Goal: Information Seeking & Learning: Learn about a topic

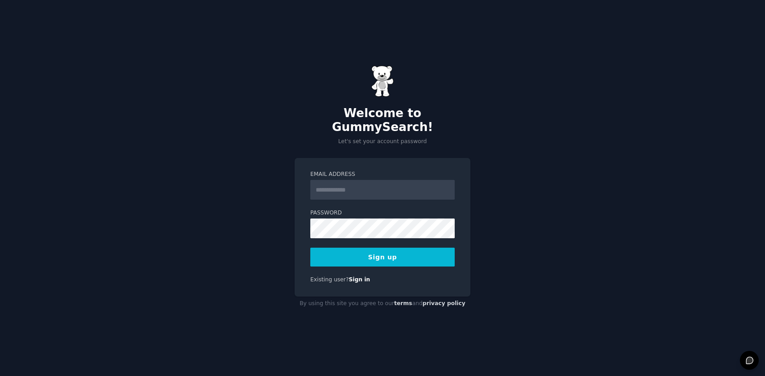
click at [330, 184] on input "Email Address" at bounding box center [382, 190] width 144 height 20
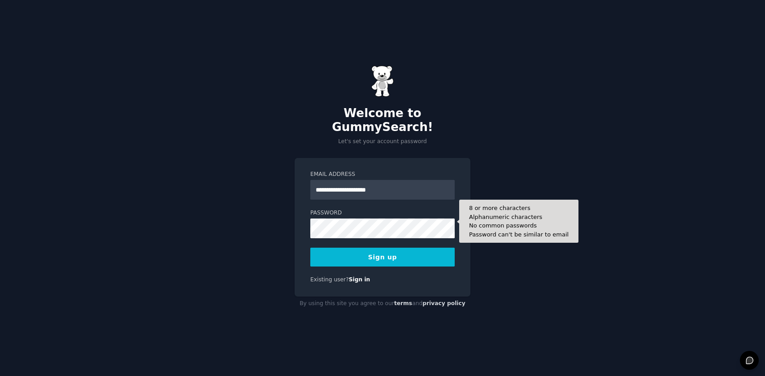
type input "**********"
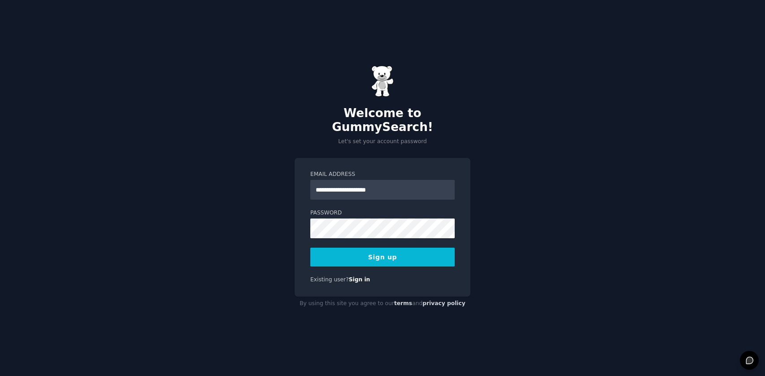
click at [375, 250] on button "Sign up" at bounding box center [382, 257] width 144 height 19
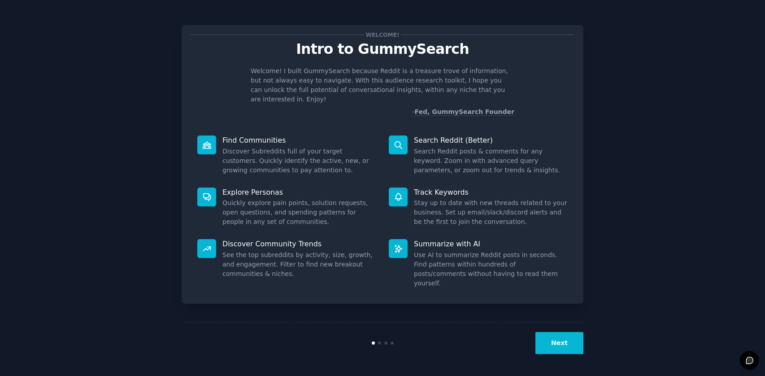
click at [562, 342] on button "Next" at bounding box center [559, 343] width 48 height 22
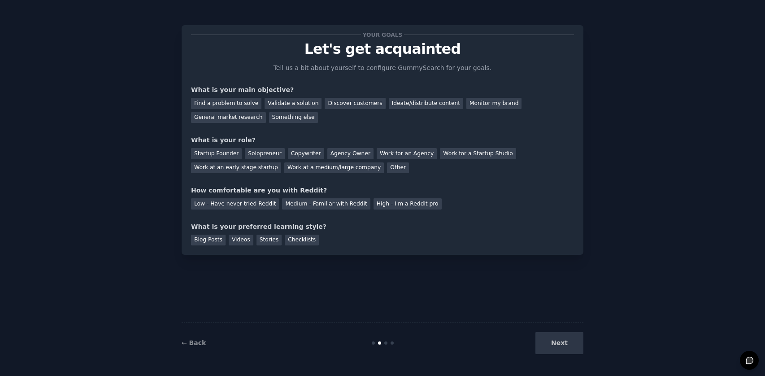
click at [564, 350] on div "Next" at bounding box center [516, 343] width 134 height 22
click at [557, 343] on div "Next" at bounding box center [516, 343] width 134 height 22
click at [568, 341] on div "Next" at bounding box center [516, 343] width 134 height 22
click at [226, 117] on div "General market research" at bounding box center [228, 117] width 75 height 11
click at [231, 104] on div "Find a problem to solve" at bounding box center [226, 103] width 70 height 11
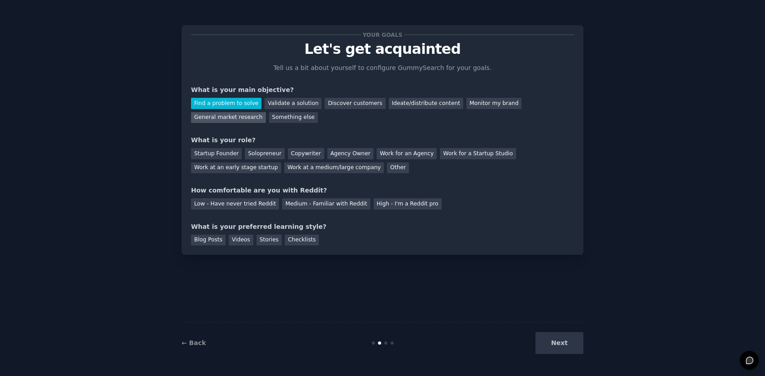
click at [236, 117] on div "General market research" at bounding box center [228, 117] width 75 height 11
click at [265, 154] on div "Solopreneur" at bounding box center [264, 153] width 39 height 11
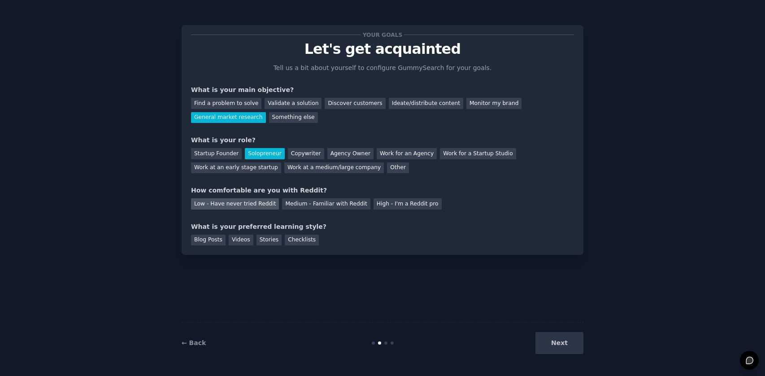
click at [255, 204] on div "Low - Have never tried Reddit" at bounding box center [235, 203] width 88 height 11
click at [239, 238] on div "Videos" at bounding box center [241, 240] width 25 height 11
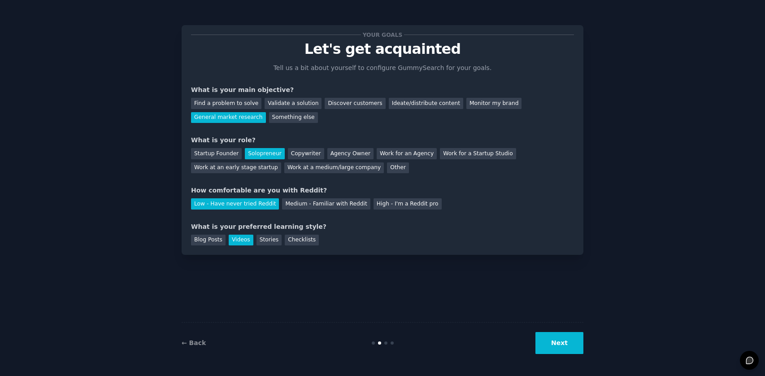
click at [550, 337] on button "Next" at bounding box center [559, 343] width 48 height 22
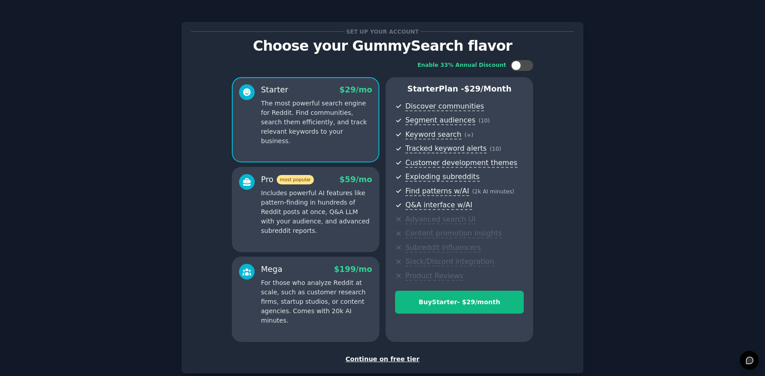
scroll to position [5, 0]
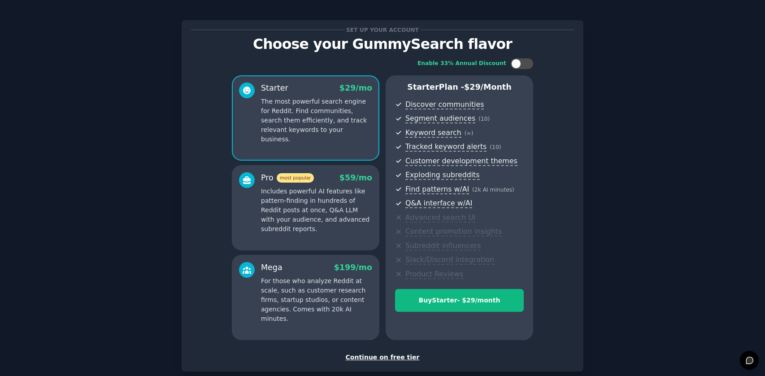
click at [394, 357] on div "Continue on free tier" at bounding box center [382, 356] width 383 height 9
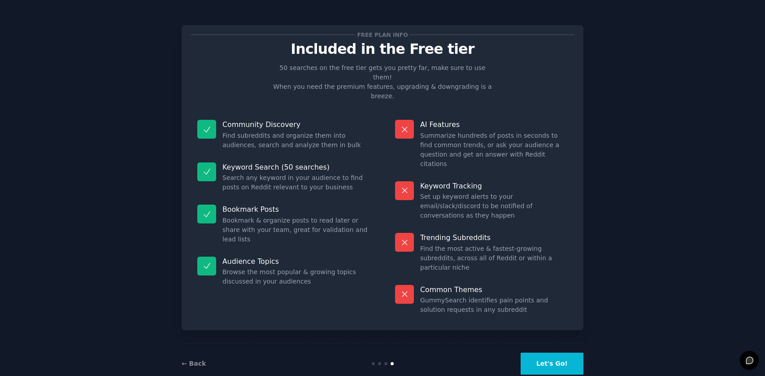
click at [557, 352] on button "Let's Go!" at bounding box center [552, 363] width 63 height 22
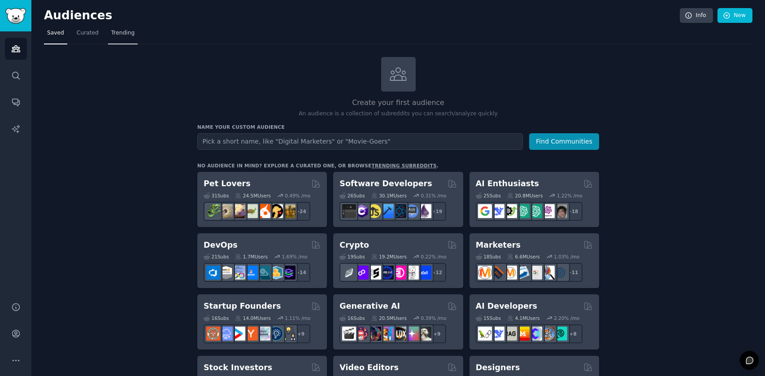
click at [128, 37] on link "Trending" at bounding box center [123, 35] width 30 height 18
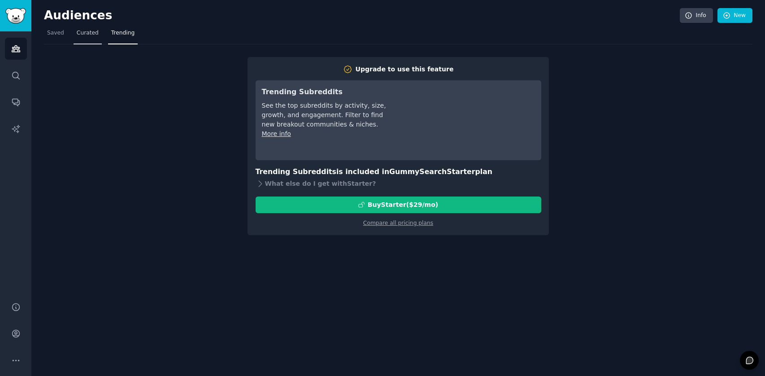
click at [100, 30] on link "Curated" at bounding box center [88, 35] width 28 height 18
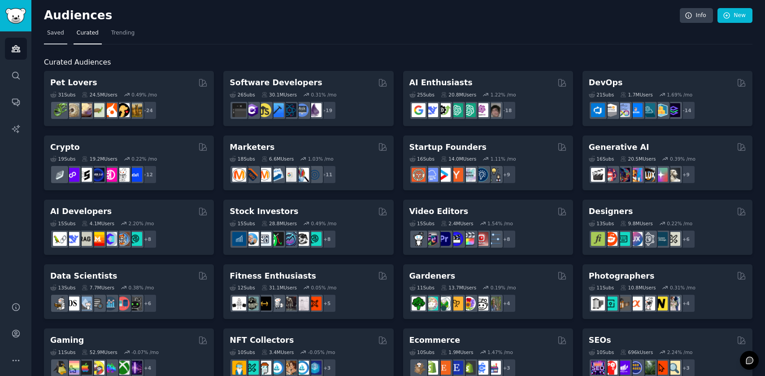
click at [55, 35] on span "Saved" at bounding box center [55, 33] width 17 height 8
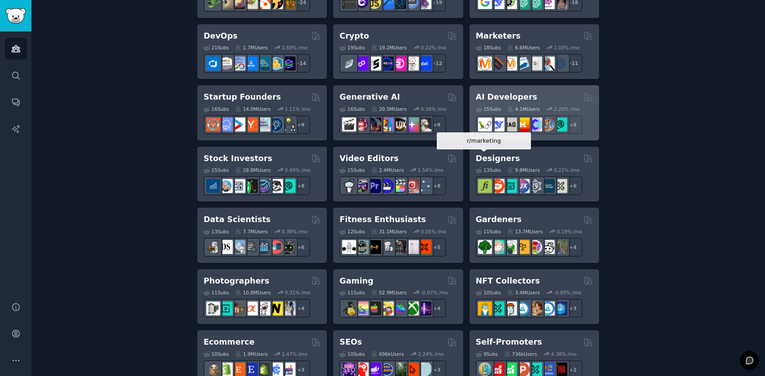
scroll to position [134, 0]
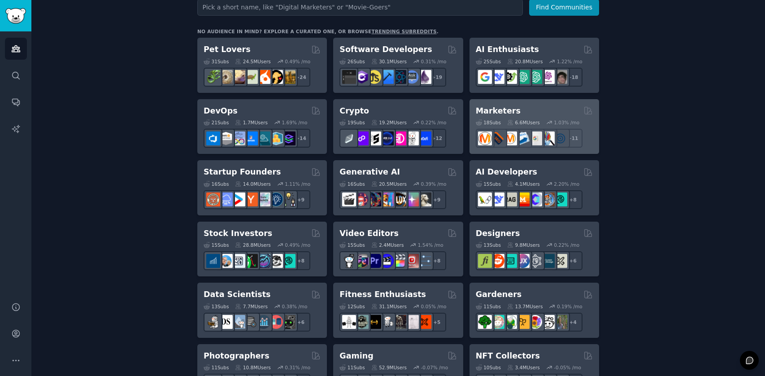
click at [501, 110] on h2 "Marketers" at bounding box center [498, 110] width 45 height 11
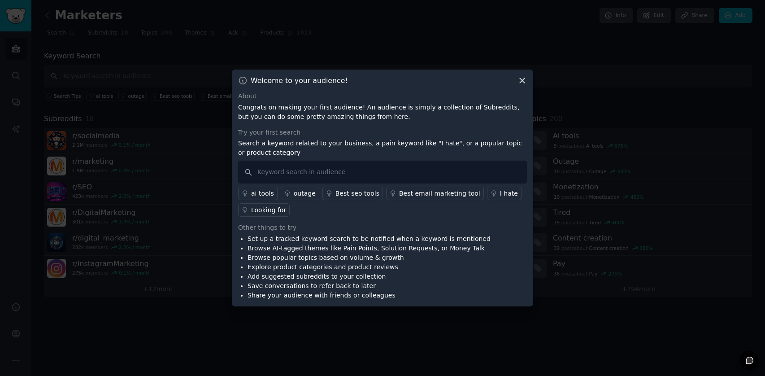
click at [523, 81] on icon at bounding box center [522, 80] width 9 height 9
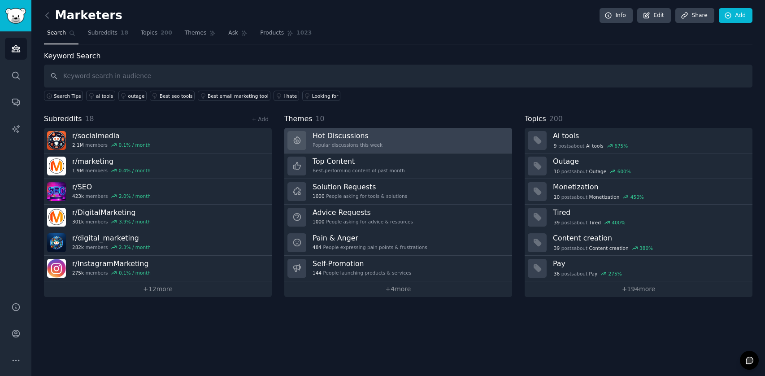
click at [380, 134] on link "Hot Discussions Popular discussions this week" at bounding box center [398, 141] width 228 height 26
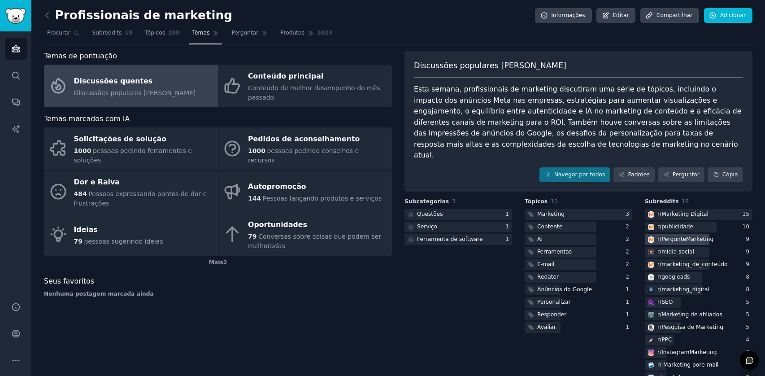
scroll to position [2, 0]
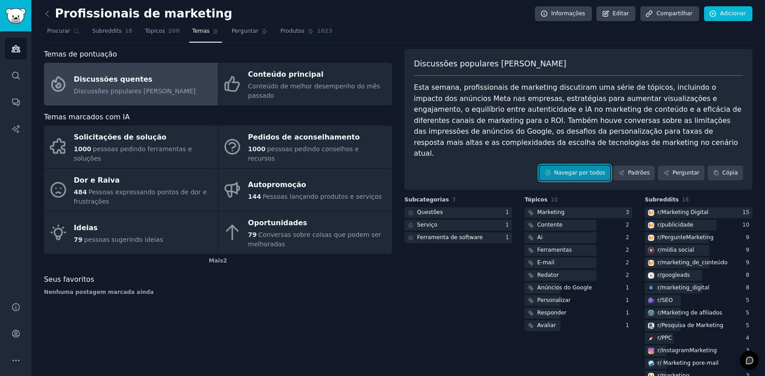
click at [576, 170] on font "Navegar por todos" at bounding box center [579, 173] width 51 height 6
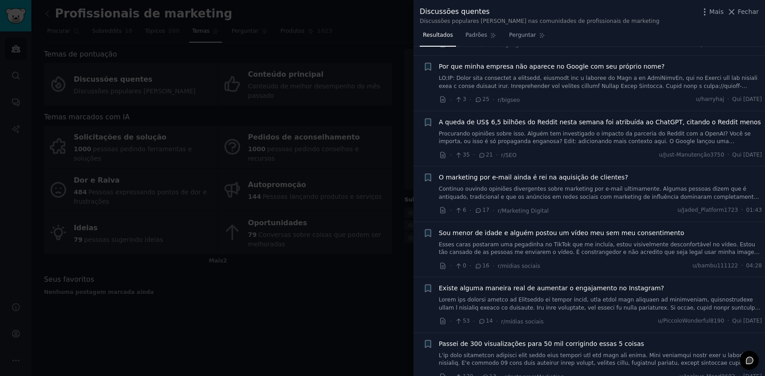
scroll to position [291, 0]
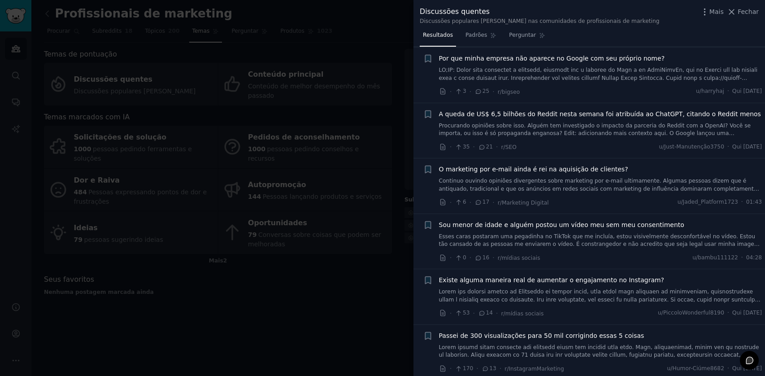
click at [337, 284] on div at bounding box center [382, 188] width 765 height 376
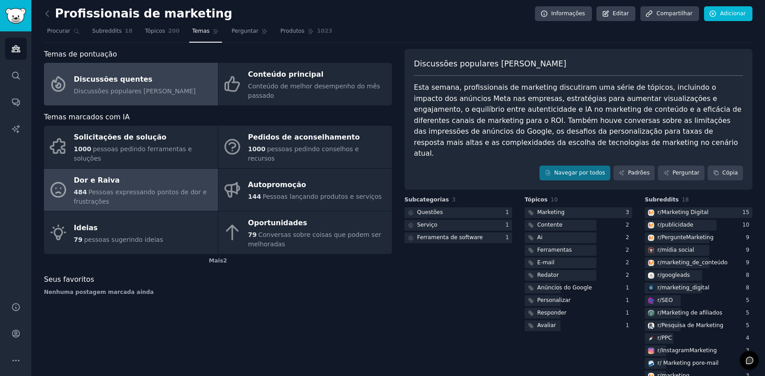
click at [134, 188] on font "Pessoas expressando pontos de dor e frustrações" at bounding box center [140, 196] width 133 height 17
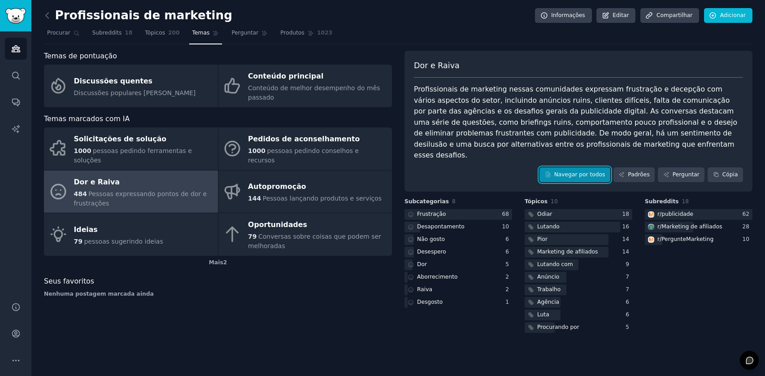
click at [584, 171] on font "Navegar por todos" at bounding box center [579, 174] width 51 height 6
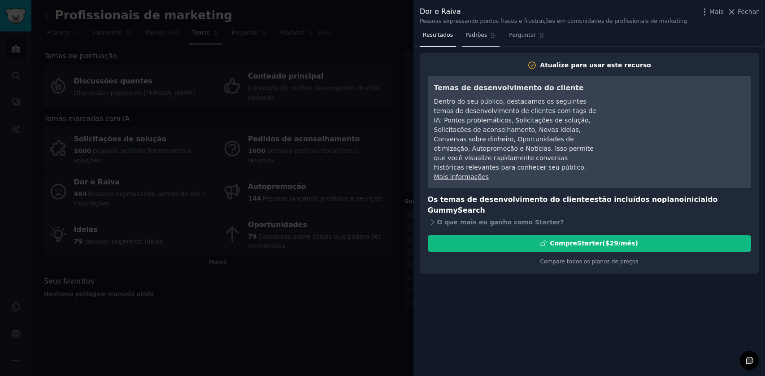
click at [476, 35] on font "Padrões" at bounding box center [477, 35] width 22 height 6
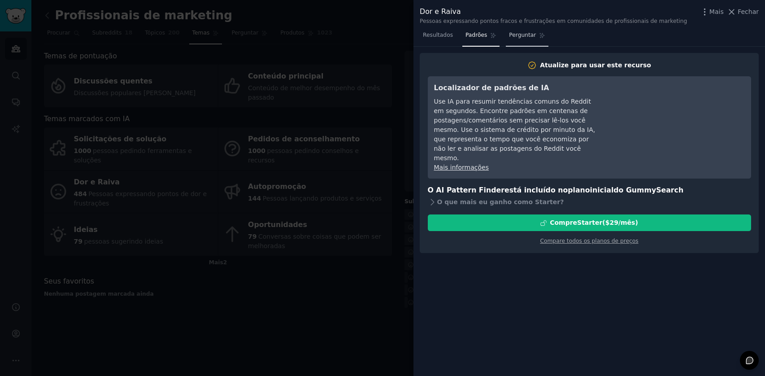
click at [522, 32] on font "Perguntar" at bounding box center [522, 35] width 27 height 6
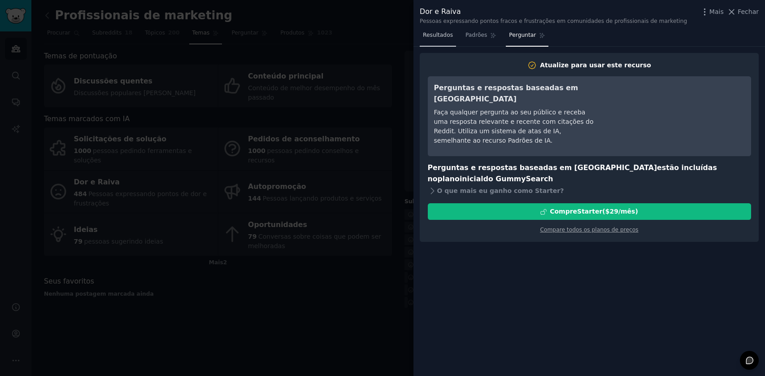
click at [439, 34] on font "Resultados" at bounding box center [438, 35] width 30 height 6
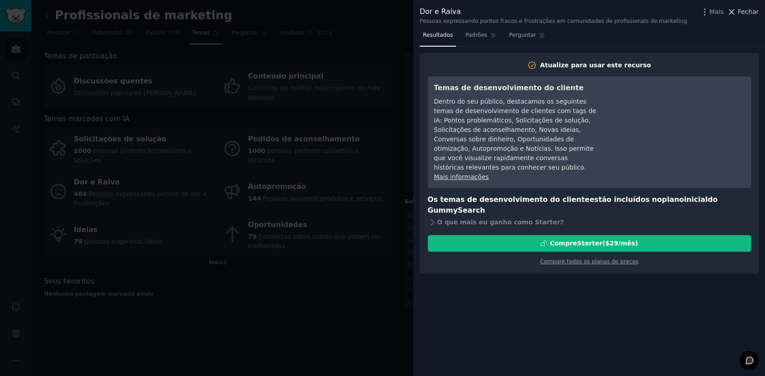
click at [736, 10] on icon at bounding box center [731, 11] width 9 height 9
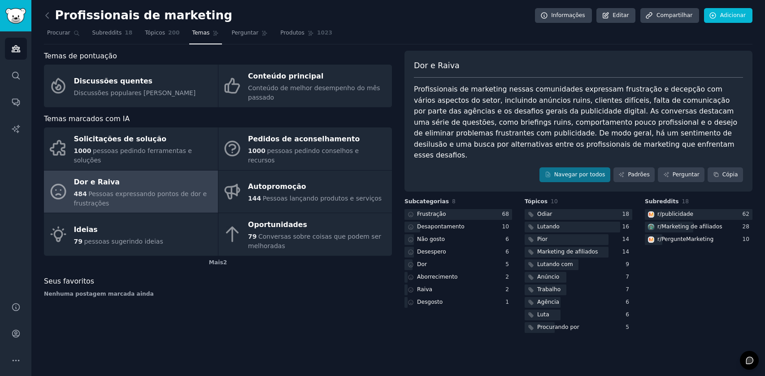
click at [694, 209] on div "r/ publicidade 62 r/ Marketing de afiliados 28 r/ PergunteMarketing 10" at bounding box center [699, 227] width 108 height 36
click at [697, 209] on div at bounding box center [699, 214] width 108 height 11
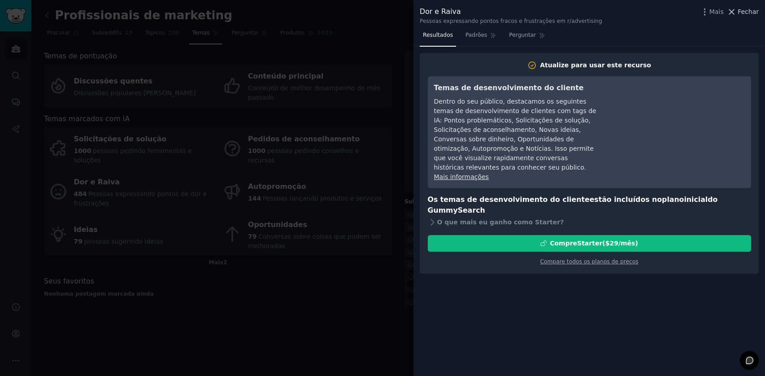
click at [746, 12] on font "Fechar" at bounding box center [748, 11] width 21 height 7
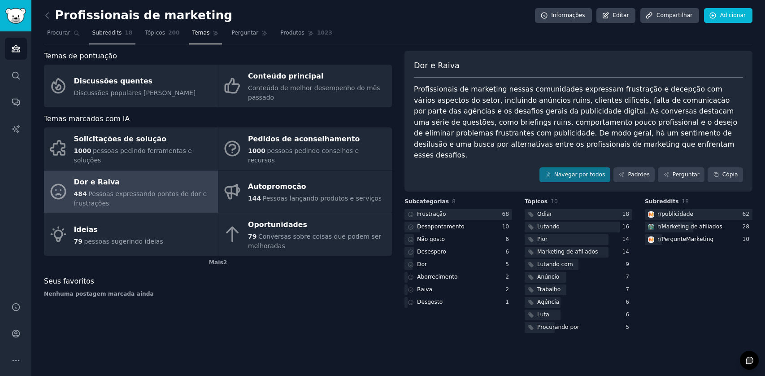
click at [112, 32] on font "Subreddits" at bounding box center [107, 33] width 30 height 6
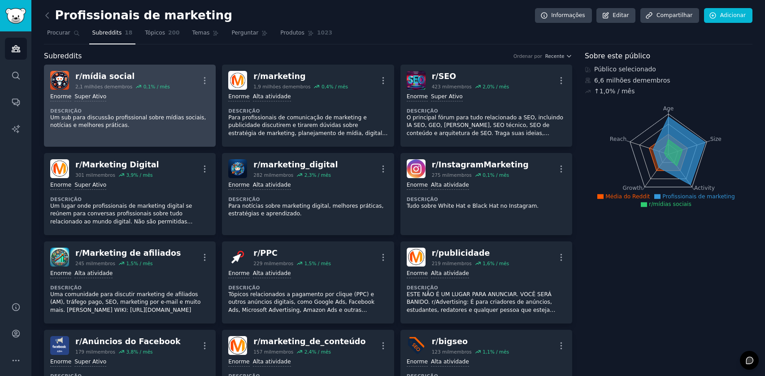
click at [107, 77] on font "mídia social" at bounding box center [108, 76] width 52 height 9
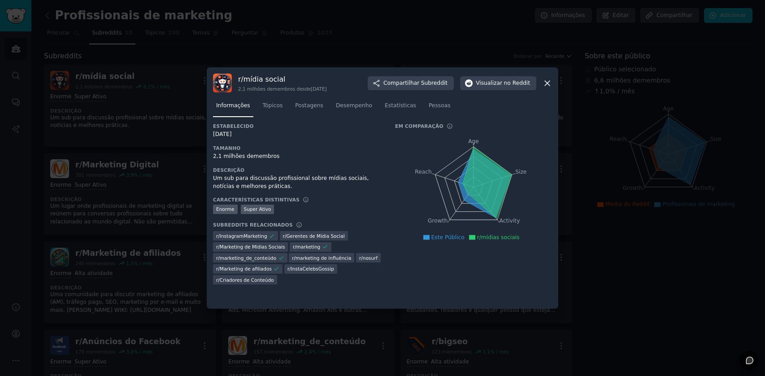
click at [549, 79] on icon at bounding box center [547, 82] width 9 height 9
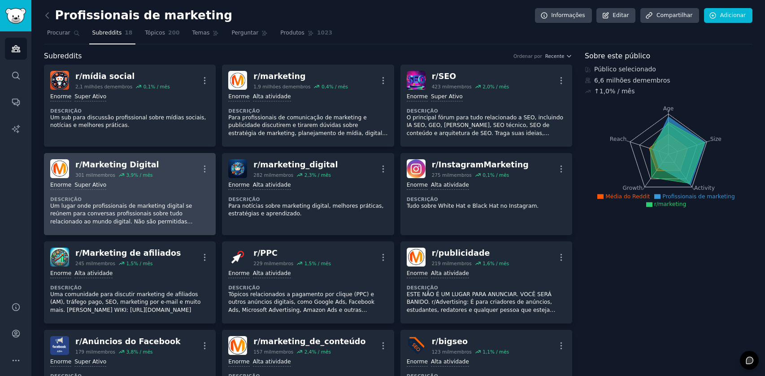
click at [126, 215] on font "Um lugar onde profissionais de marketing digital se reúnem para conversas profi…" at bounding box center [127, 222] width 154 height 38
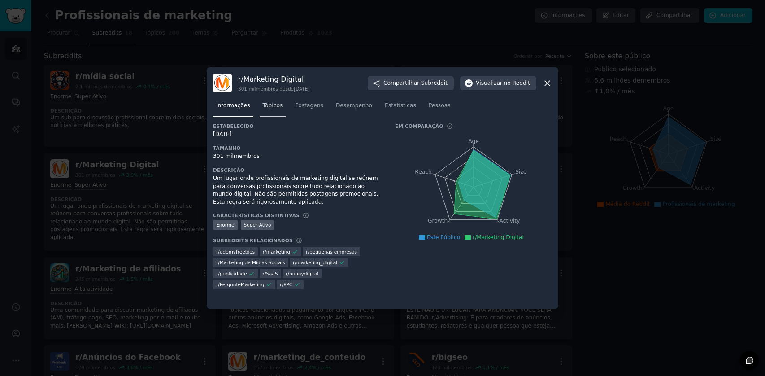
click at [271, 103] on font "Tópicos" at bounding box center [273, 105] width 20 height 6
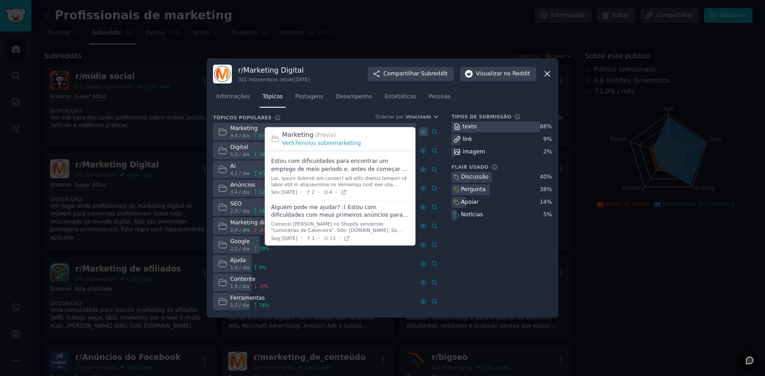
click at [422, 132] on icon at bounding box center [423, 132] width 6 height 6
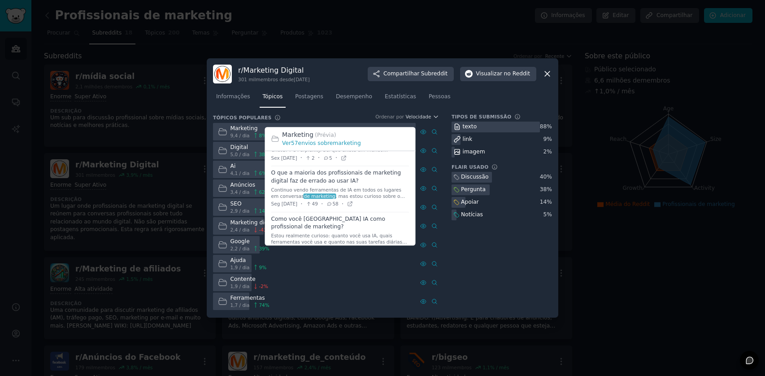
scroll to position [808, 0]
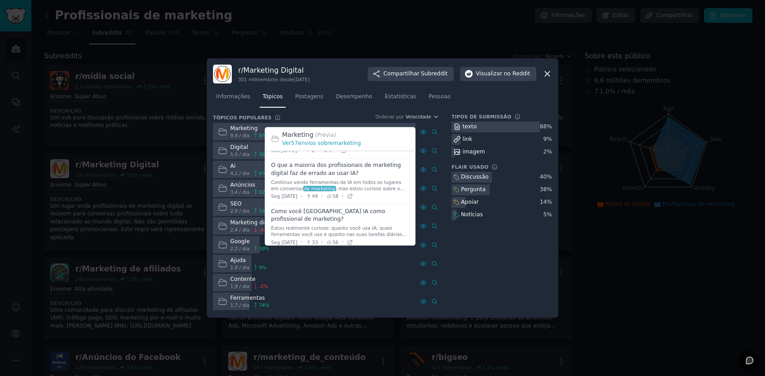
click at [318, 210] on span at bounding box center [340, 227] width 138 height 46
click at [361, 229] on font "Estou realmente curioso: quanto você usa IA, quais ferramentas você usa e quant…" at bounding box center [339, 238] width 137 height 24
click at [353, 239] on icon at bounding box center [350, 242] width 6 height 6
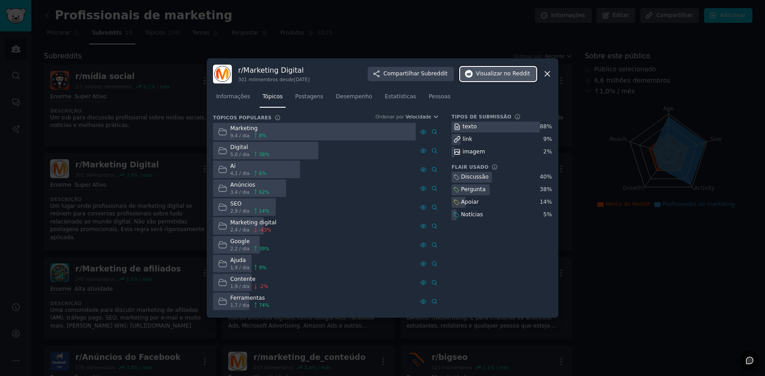
click at [506, 75] on font "no Reddit" at bounding box center [517, 73] width 26 height 6
click at [550, 71] on icon at bounding box center [547, 73] width 9 height 9
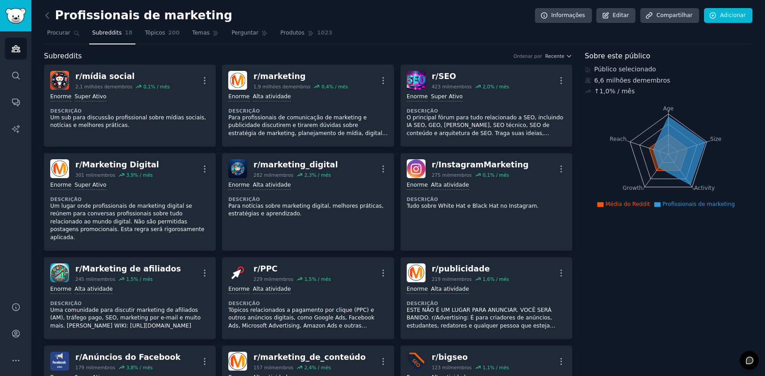
click at [126, 18] on font "Profissionais de marketing" at bounding box center [143, 15] width 177 height 13
click at [47, 13] on icon at bounding box center [47, 15] width 9 height 9
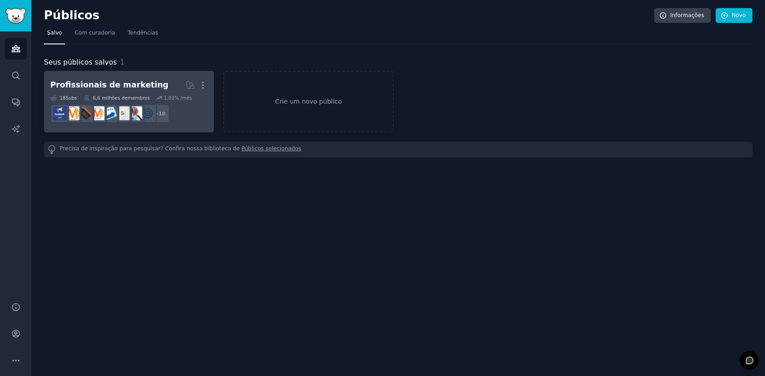
click at [126, 85] on font "Profissionais de marketing" at bounding box center [109, 84] width 118 height 9
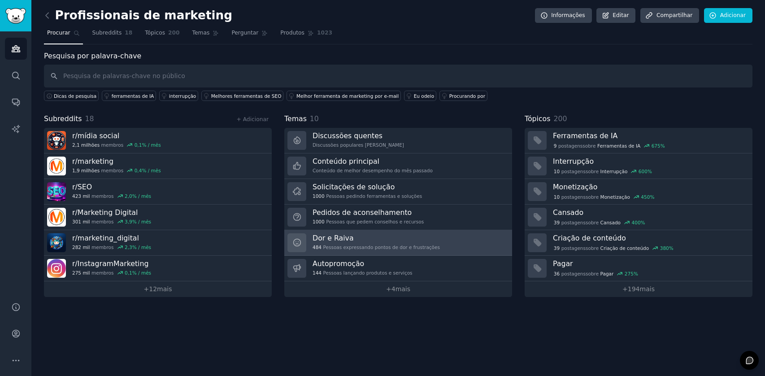
click at [348, 245] on font "Pessoas expressando pontos de dor e frustrações" at bounding box center [381, 246] width 117 height 5
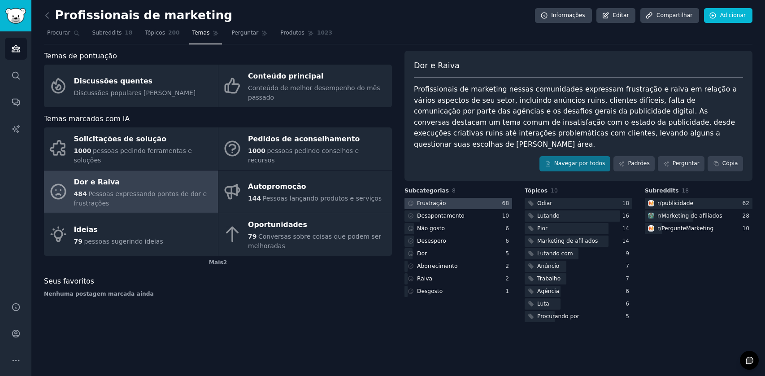
click at [427, 200] on font "Frustração" at bounding box center [431, 203] width 29 height 6
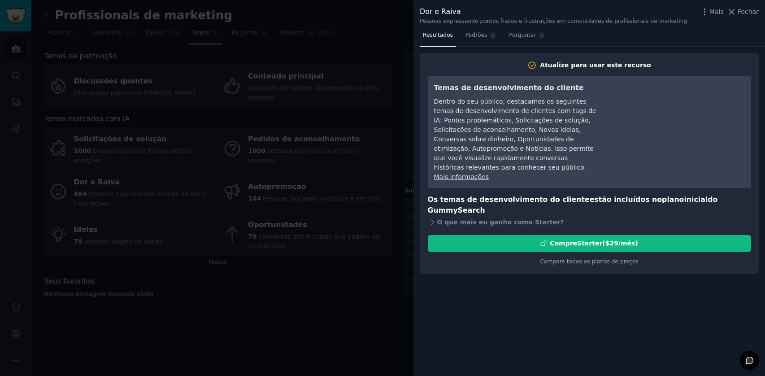
click at [739, 10] on button "Fechar" at bounding box center [743, 11] width 32 height 9
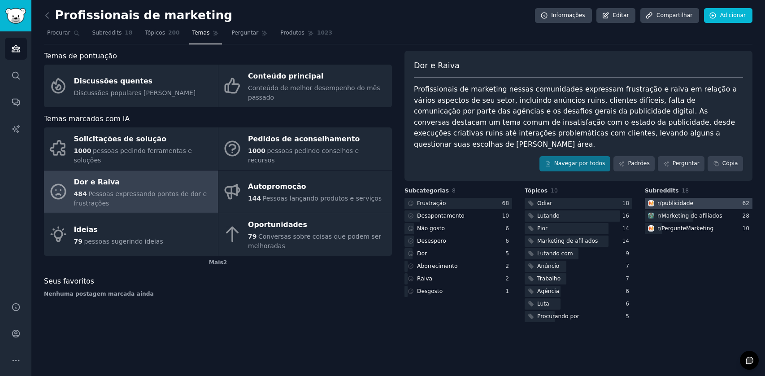
click at [716, 198] on div at bounding box center [699, 203] width 108 height 11
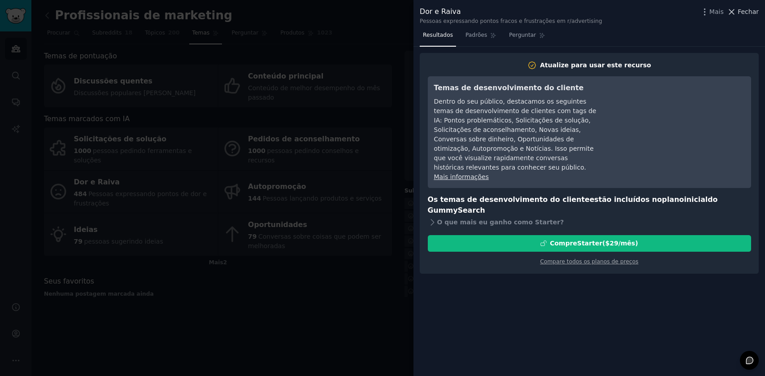
click at [739, 13] on font "Fechar" at bounding box center [748, 11] width 21 height 7
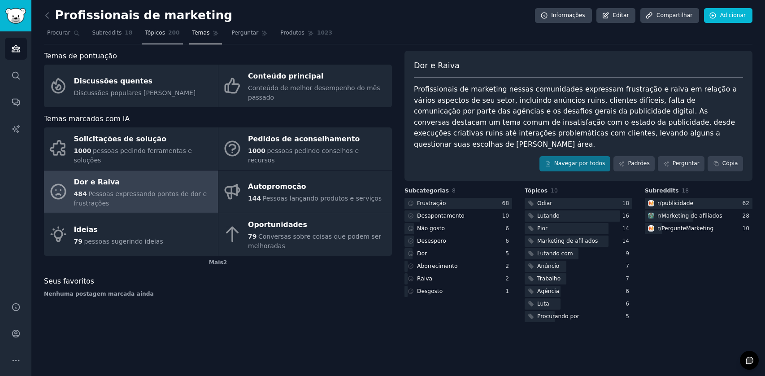
click at [152, 31] on font "Tópicos" at bounding box center [155, 33] width 20 height 6
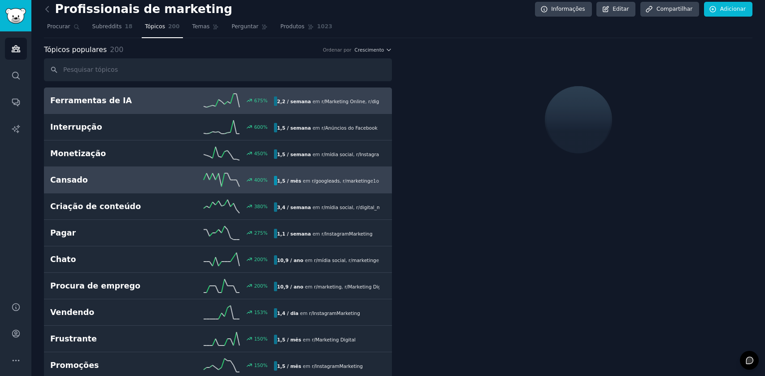
scroll to position [19, 0]
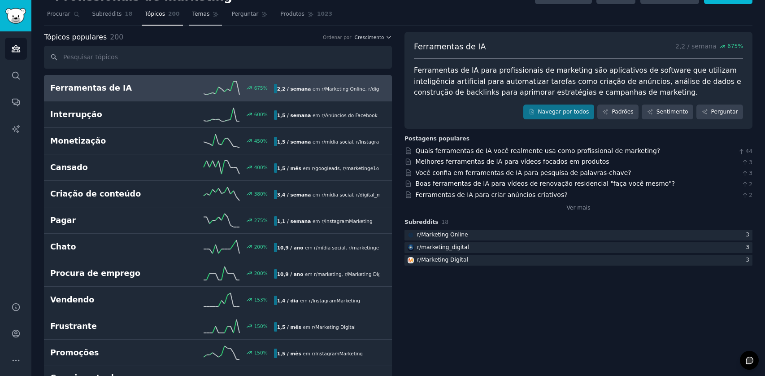
click at [209, 9] on link "Temas" at bounding box center [205, 16] width 33 height 18
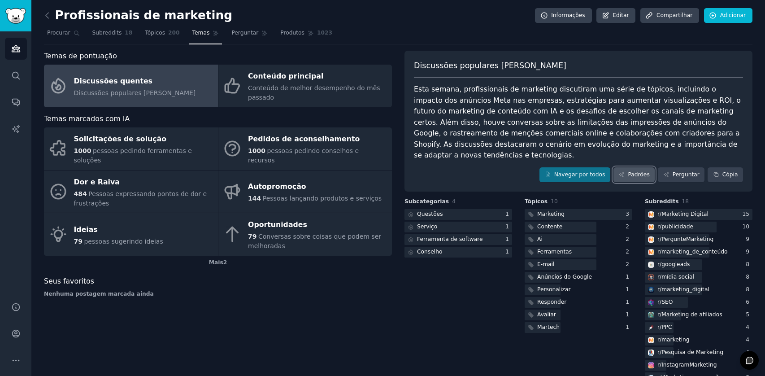
click at [641, 171] on font "Padrões" at bounding box center [639, 174] width 22 height 6
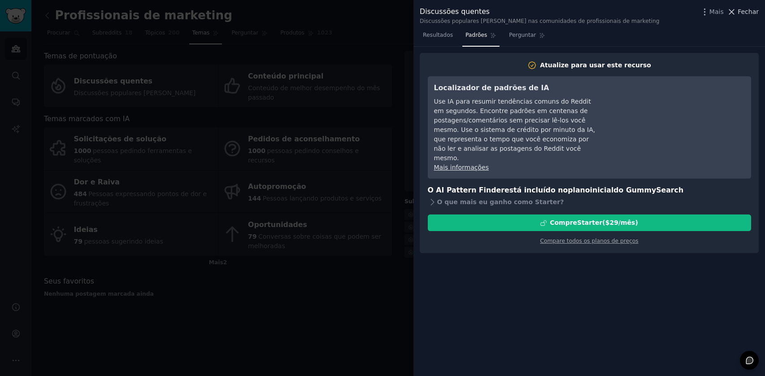
click at [747, 7] on span "Fechar" at bounding box center [748, 11] width 21 height 9
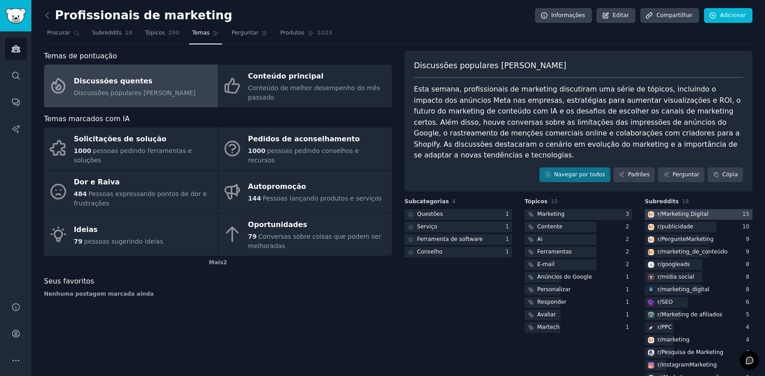
click at [685, 211] on font "Marketing Digital" at bounding box center [684, 214] width 47 height 6
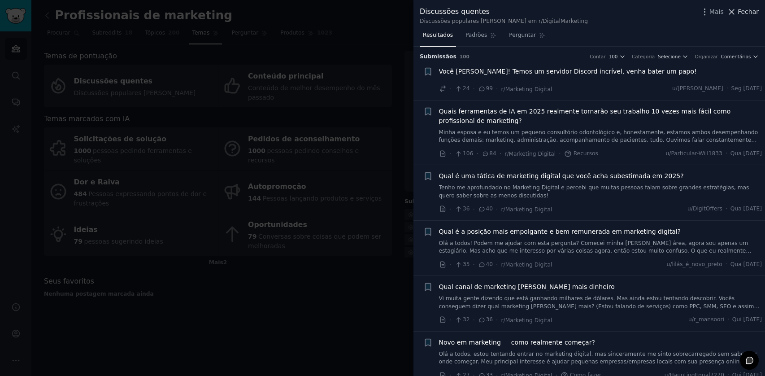
click at [748, 13] on font "Fechar" at bounding box center [748, 11] width 21 height 7
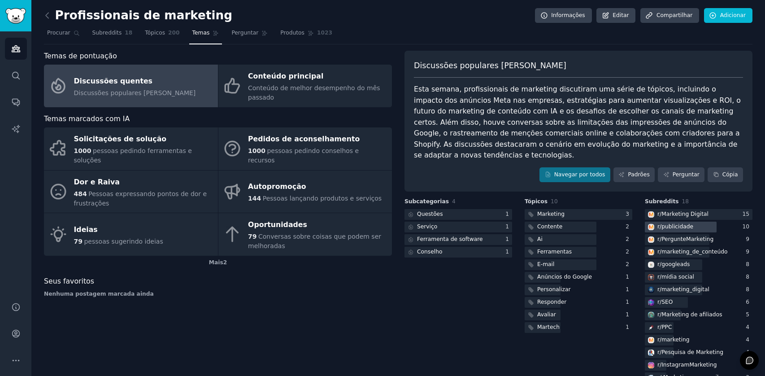
click at [673, 223] on font "publicidade" at bounding box center [677, 226] width 32 height 6
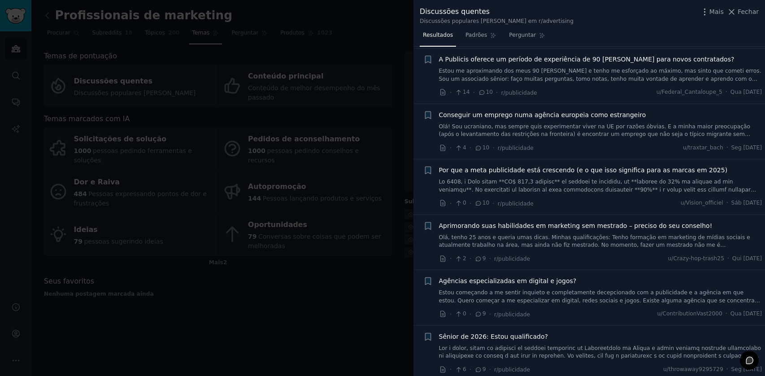
scroll to position [1414, 0]
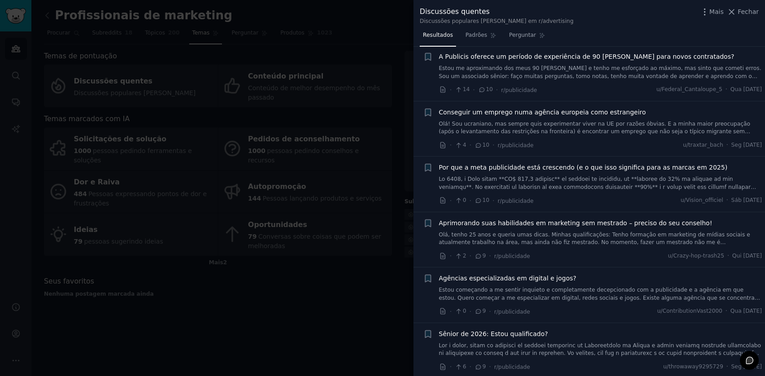
click at [302, 312] on div at bounding box center [382, 188] width 765 height 376
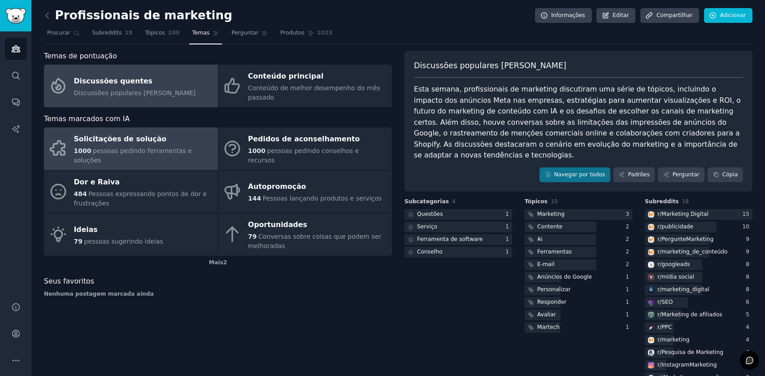
click at [126, 143] on font "Solicitações de solução" at bounding box center [120, 139] width 93 height 9
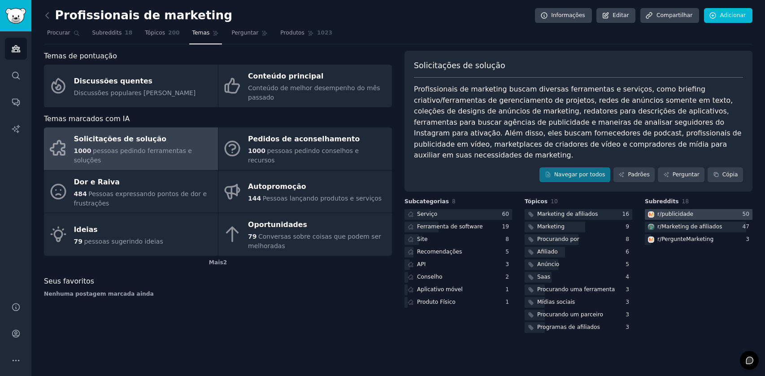
click at [726, 209] on div at bounding box center [699, 214] width 108 height 11
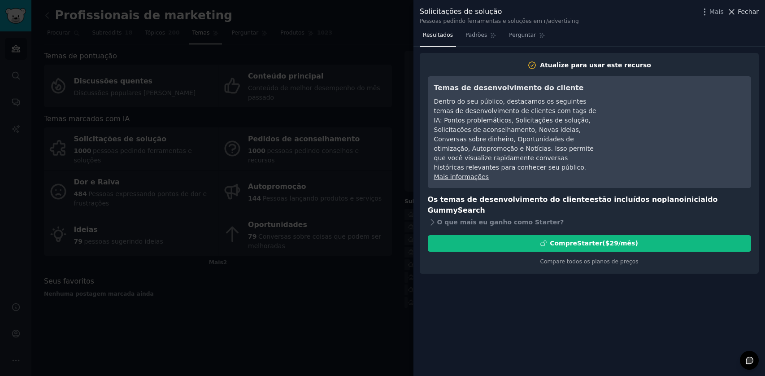
click at [748, 12] on font "Fechar" at bounding box center [748, 11] width 21 height 7
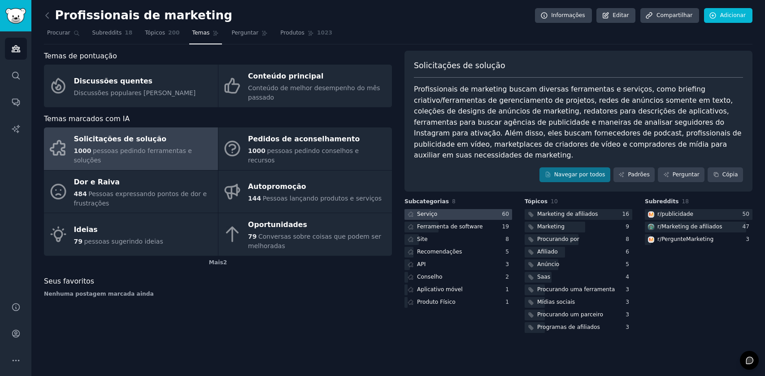
click at [455, 209] on div at bounding box center [459, 214] width 108 height 11
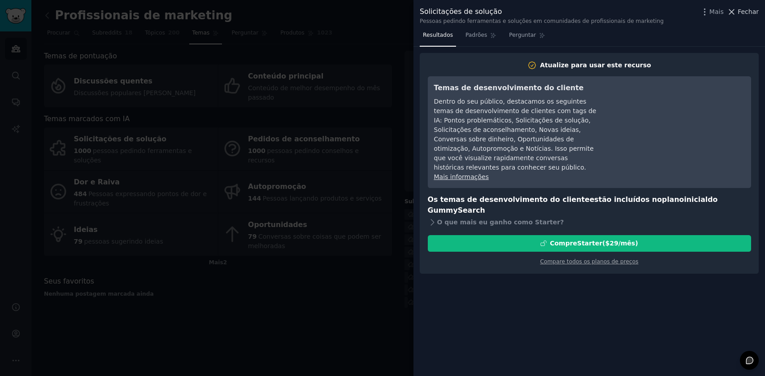
click at [748, 12] on font "Fechar" at bounding box center [748, 11] width 21 height 7
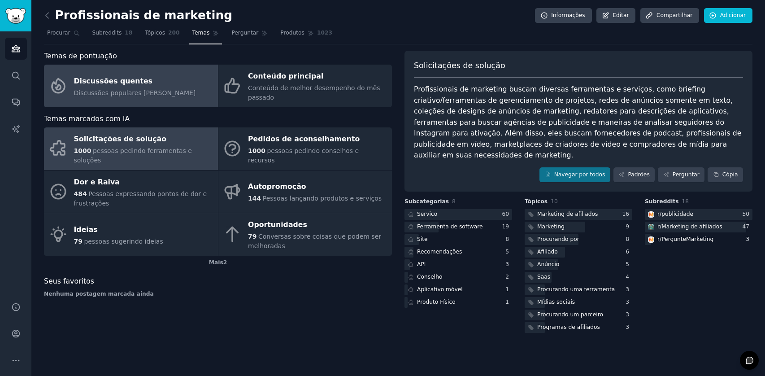
click at [119, 88] on div "Discussões populares [PERSON_NAME]" at bounding box center [135, 92] width 122 height 9
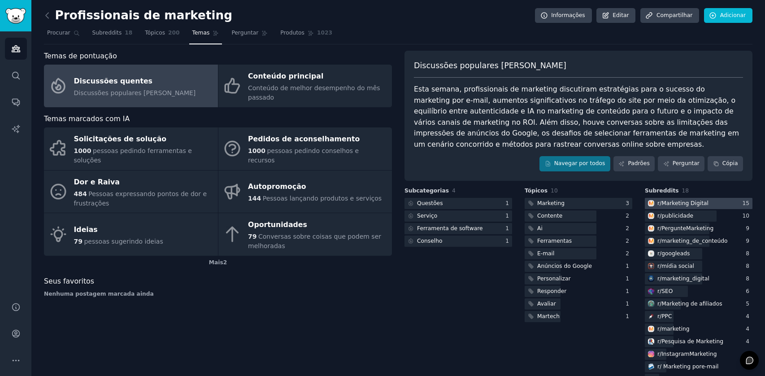
click at [692, 200] on font "Marketing Digital" at bounding box center [684, 203] width 47 height 6
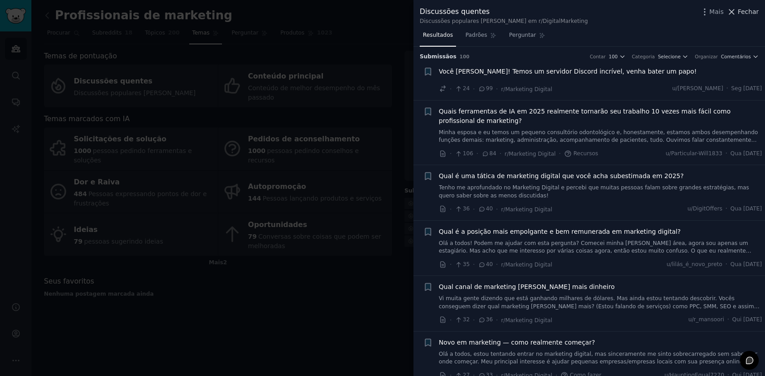
click at [738, 13] on button "Fechar" at bounding box center [743, 11] width 32 height 9
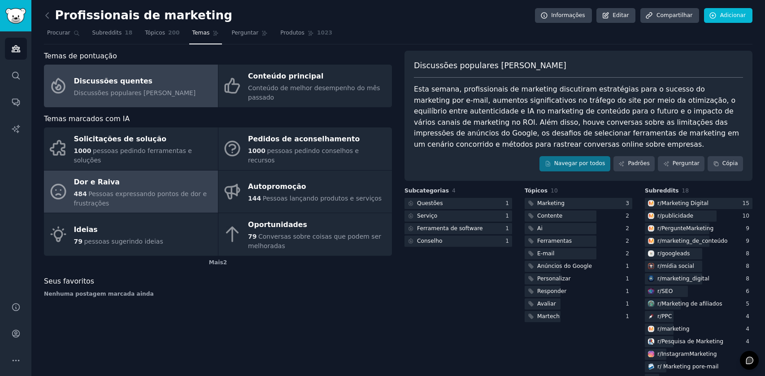
click at [134, 175] on div "Dor e Raiva" at bounding box center [143, 182] width 139 height 14
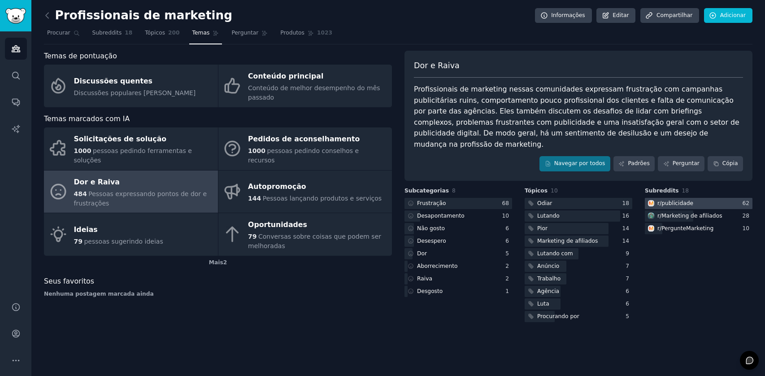
click at [684, 200] on font "publicidade" at bounding box center [677, 203] width 32 height 6
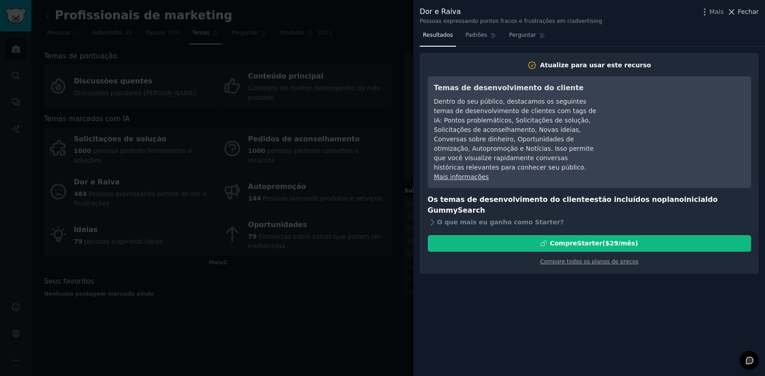
click at [739, 10] on font "Fechar" at bounding box center [748, 11] width 21 height 7
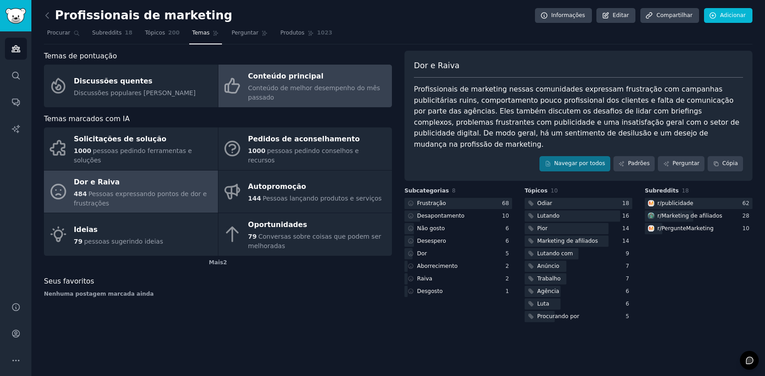
click at [287, 82] on div "Conteúdo principal" at bounding box center [317, 77] width 139 height 14
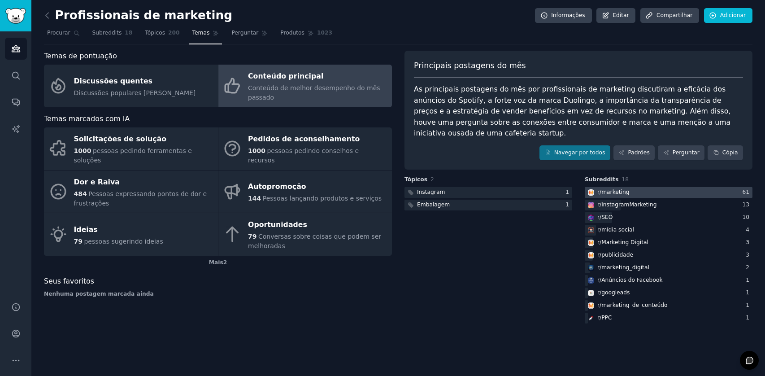
click at [702, 187] on div at bounding box center [669, 192] width 168 height 11
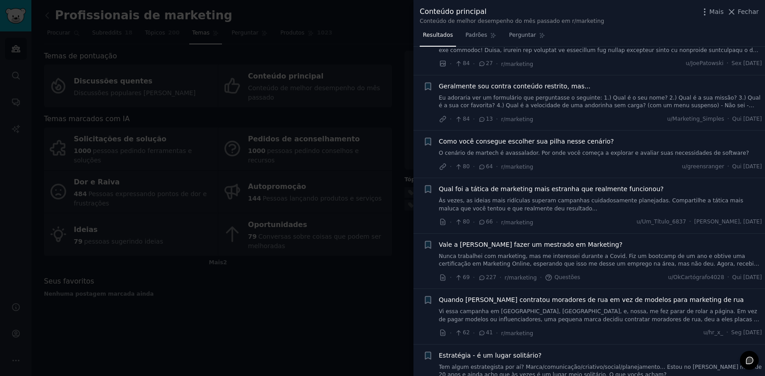
scroll to position [638, 0]
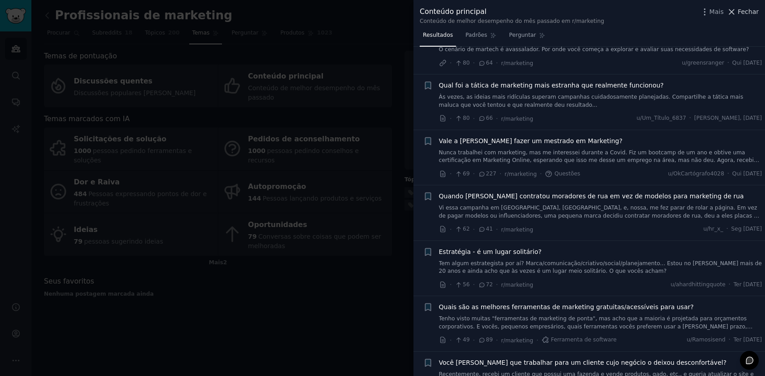
click at [735, 12] on icon at bounding box center [731, 11] width 9 height 9
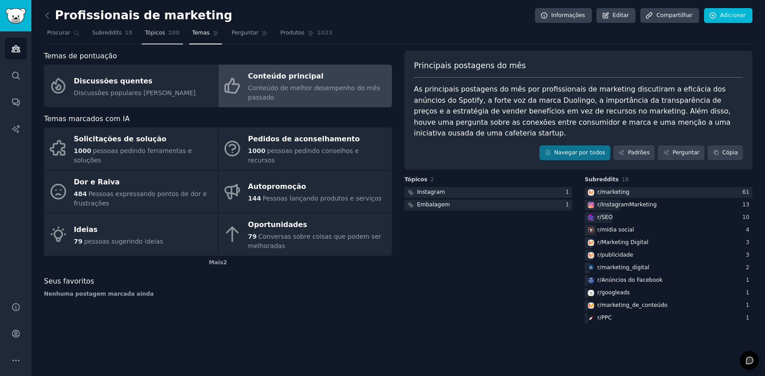
click at [157, 33] on font "Tópicos" at bounding box center [155, 33] width 20 height 6
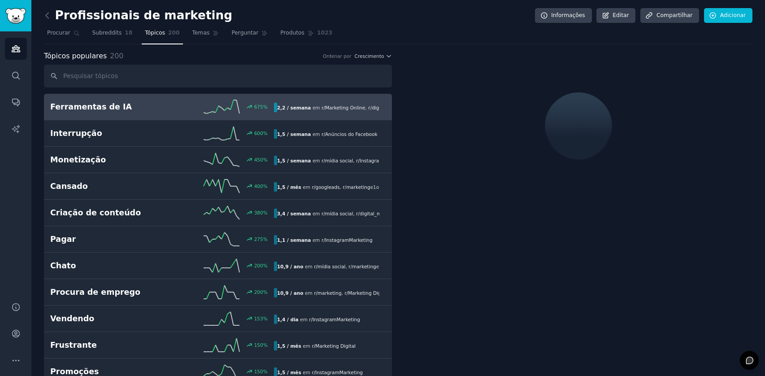
click at [175, 104] on div "675 %" at bounding box center [218, 106] width 112 height 13
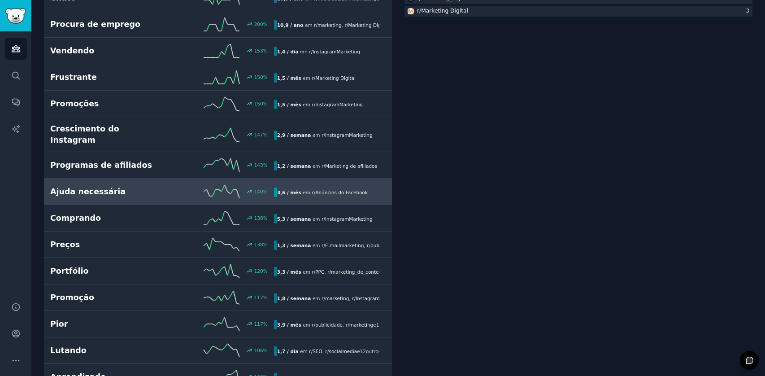
scroll to position [268, 0]
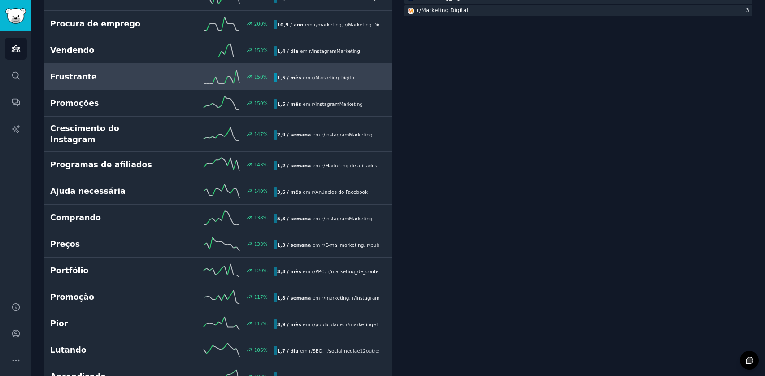
click at [79, 77] on font "Frustrante" at bounding box center [73, 76] width 47 height 9
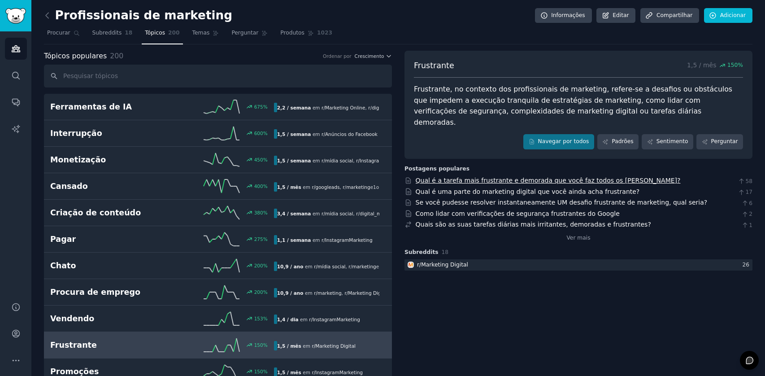
click at [609, 177] on font "Qual é a tarefa mais frustrante e demorada que você faz todos os [PERSON_NAME]?" at bounding box center [548, 180] width 265 height 7
